Goal: Transaction & Acquisition: Subscribe to service/newsletter

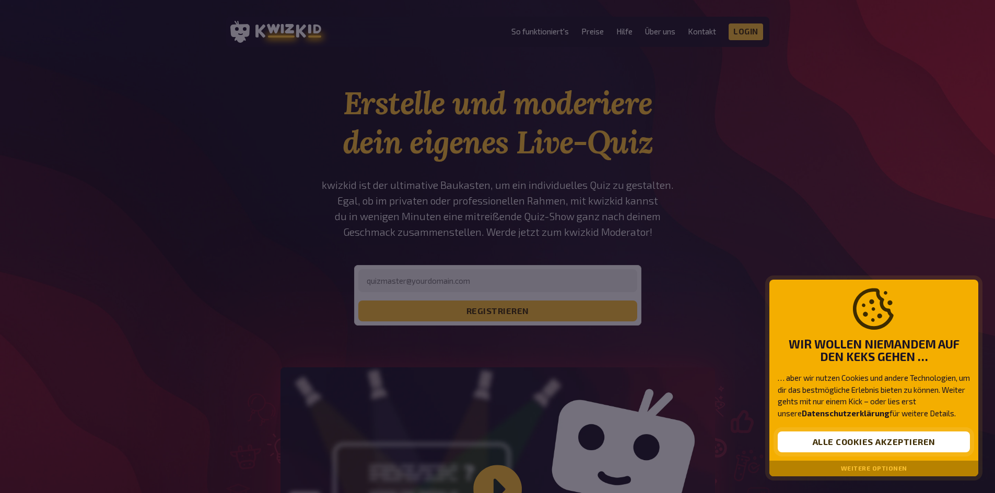
click at [897, 448] on button "Alle Cookies akzeptieren" at bounding box center [873, 442] width 192 height 21
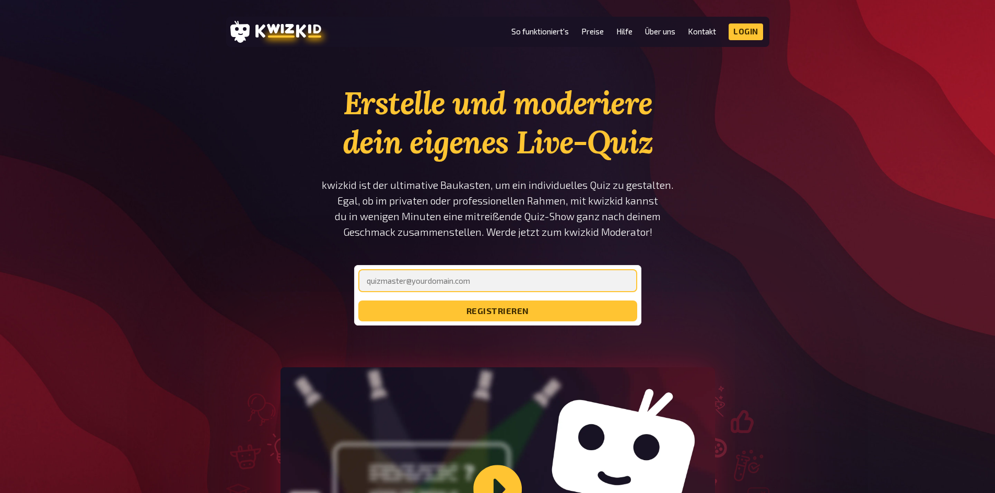
click at [540, 283] on input "email" at bounding box center [497, 280] width 279 height 23
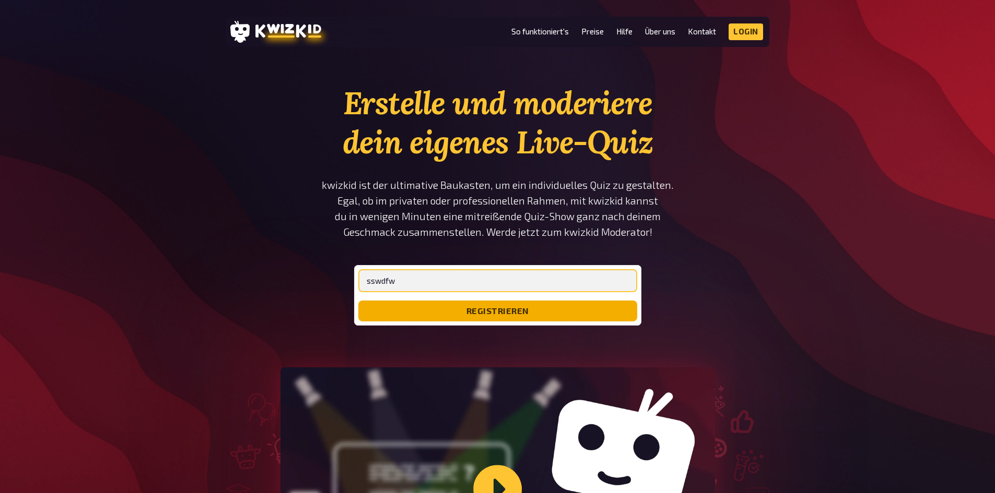
type input "sswdfw"
click at [574, 313] on button "registrieren" at bounding box center [497, 311] width 279 height 21
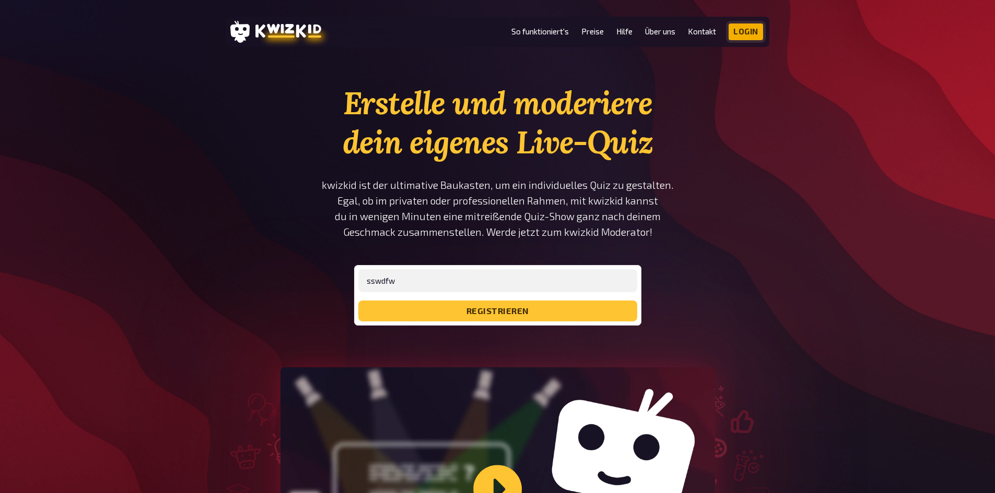
click at [743, 37] on link "Login" at bounding box center [745, 31] width 34 height 17
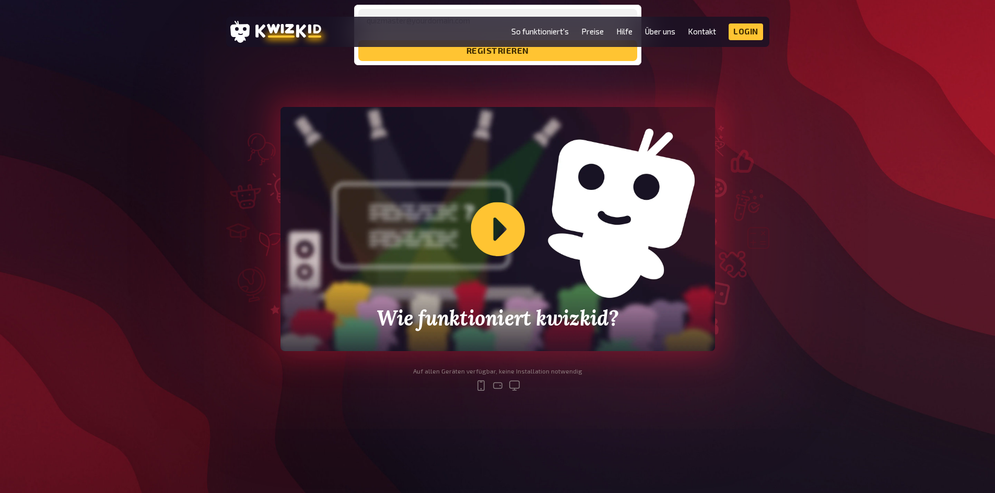
scroll to position [261, 0]
